Goal: Navigation & Orientation: Find specific page/section

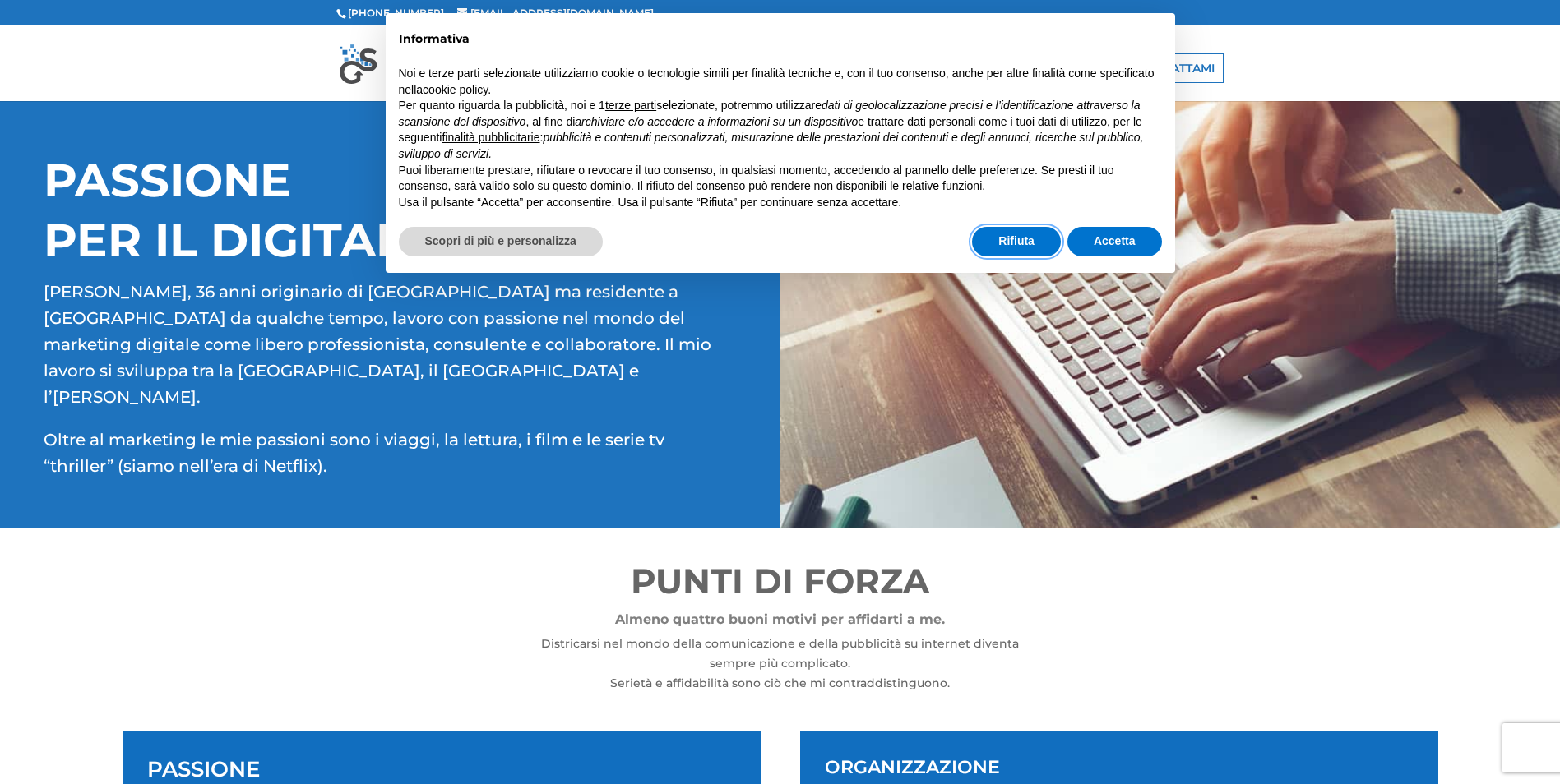
click at [1027, 246] on button "Rifiuta" at bounding box center [1017, 241] width 89 height 29
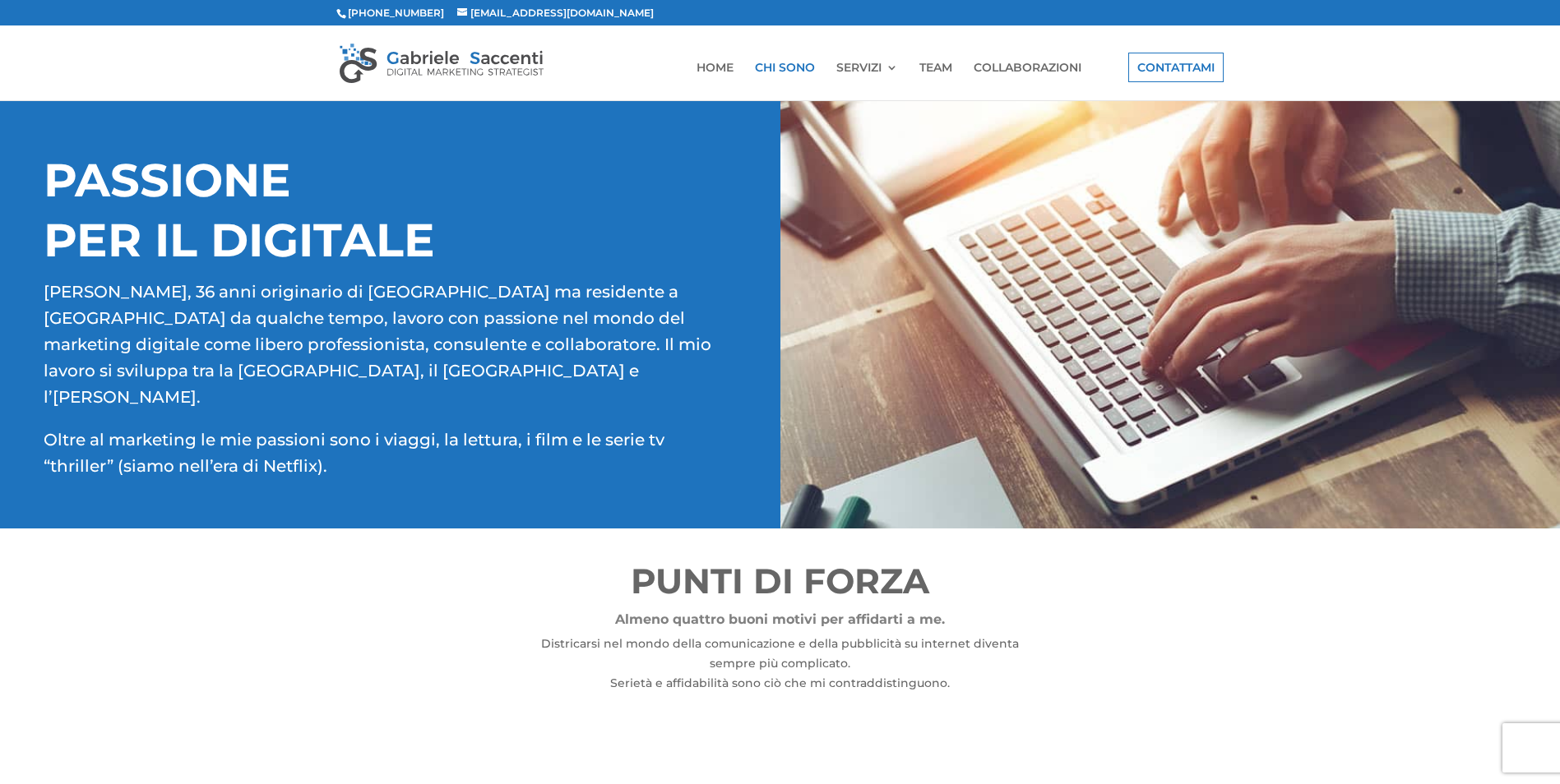
click at [933, 65] on link "TEAM" at bounding box center [935, 82] width 33 height 39
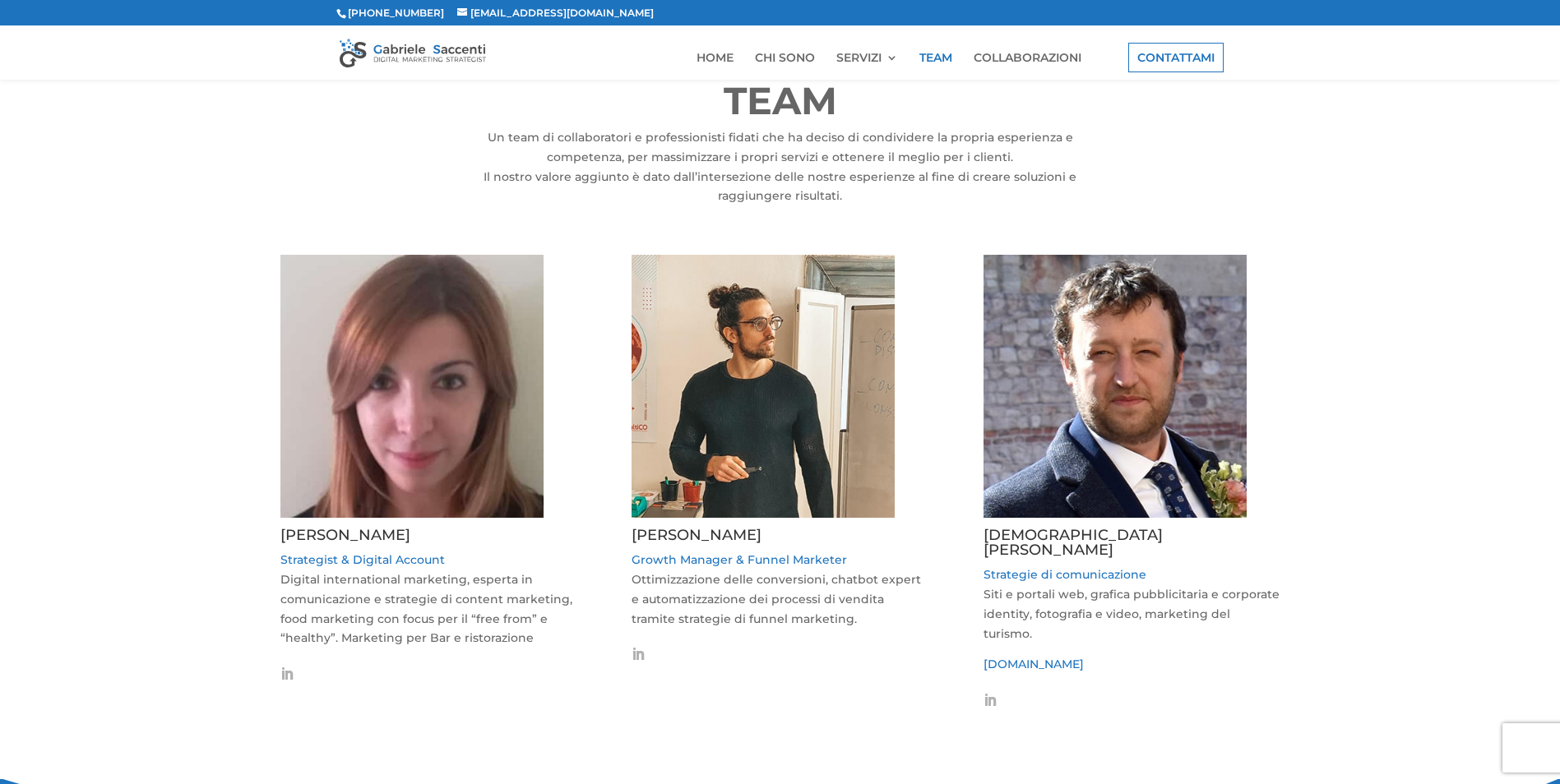
scroll to position [82, 0]
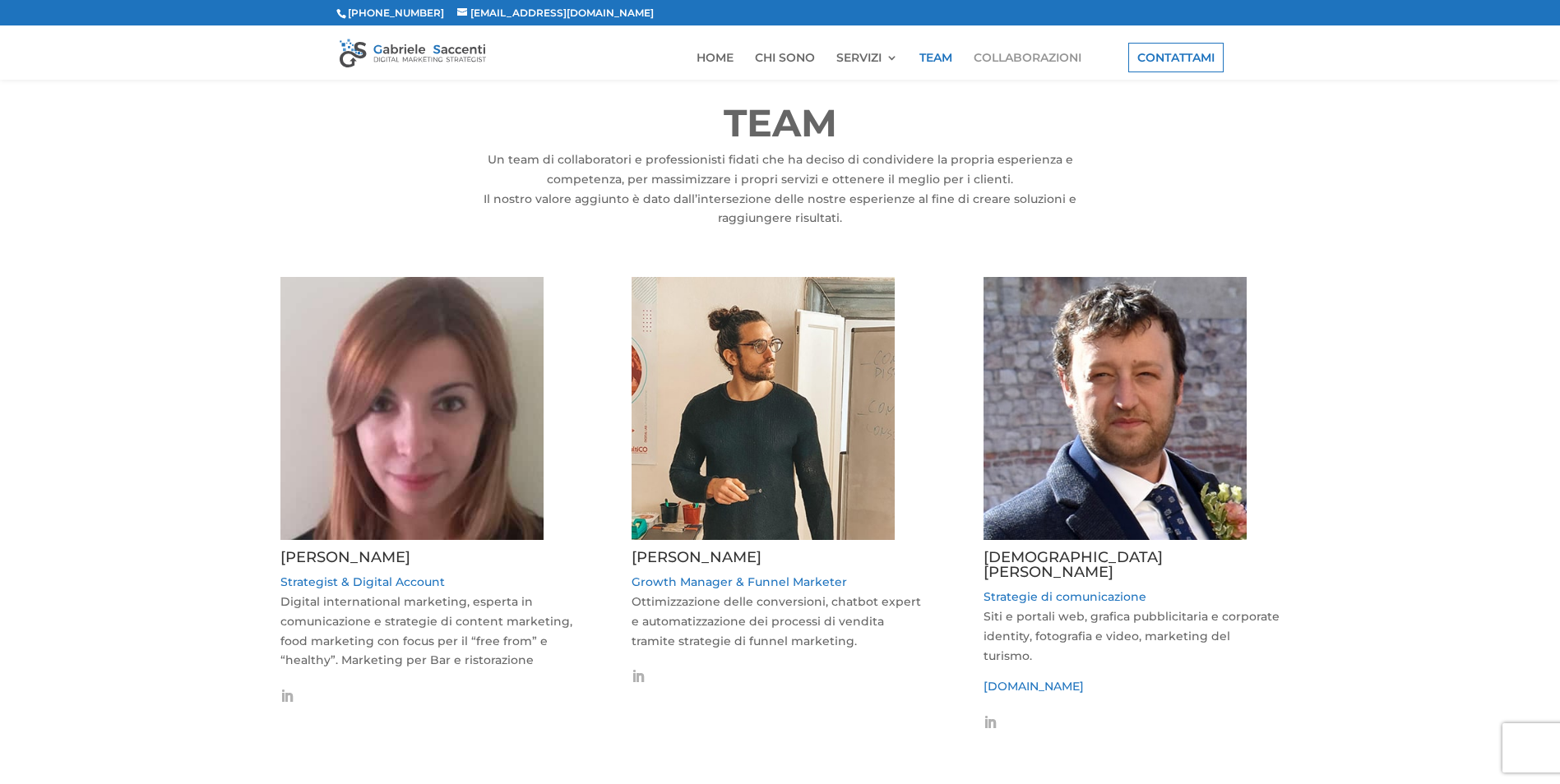
click at [1012, 60] on link "COLLABORAZIONI" at bounding box center [1027, 66] width 107 height 28
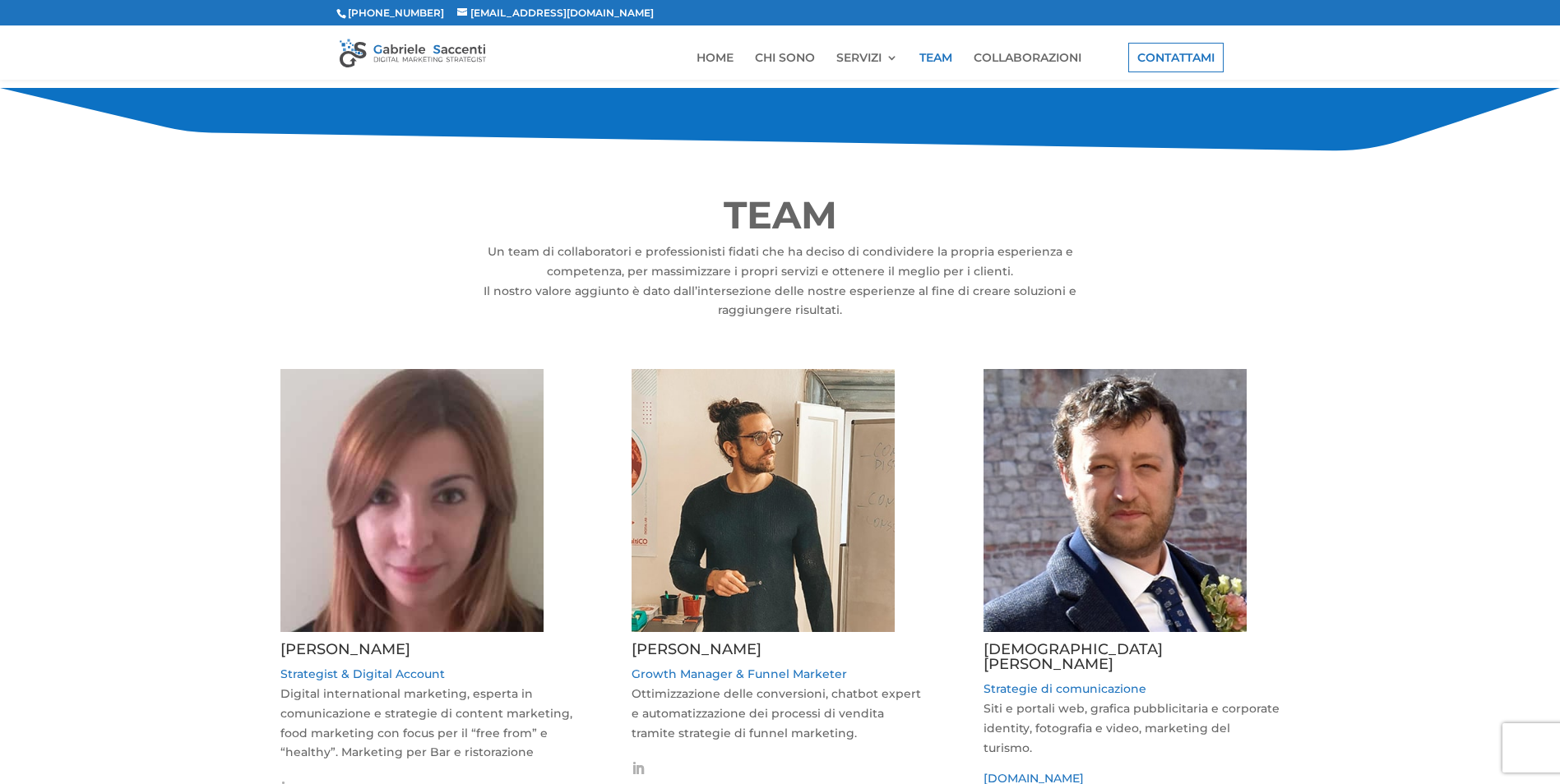
scroll to position [95, 0]
